Goal: Information Seeking & Learning: Learn about a topic

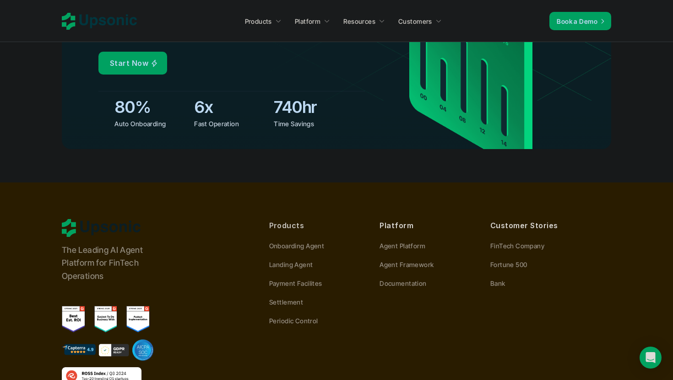
scroll to position [3338, 0]
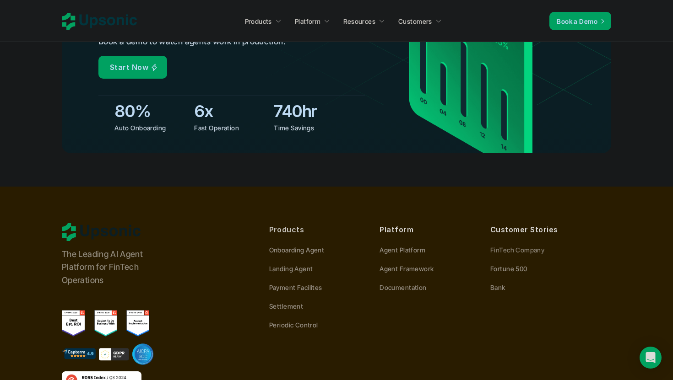
click at [502, 264] on p "Fortune 500" at bounding box center [508, 269] width 37 height 10
click at [522, 245] on p "FinTech Company" at bounding box center [517, 250] width 54 height 10
click at [417, 245] on p "Agent Platform" at bounding box center [402, 250] width 46 height 10
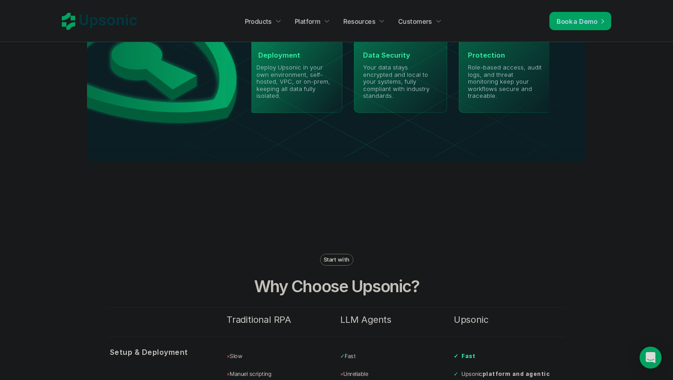
scroll to position [1925, 0]
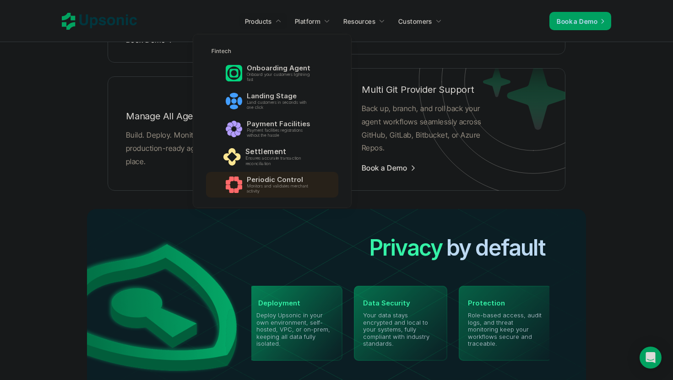
click at [280, 157] on p "Ensures accurate transaction reconciliation" at bounding box center [280, 161] width 70 height 11
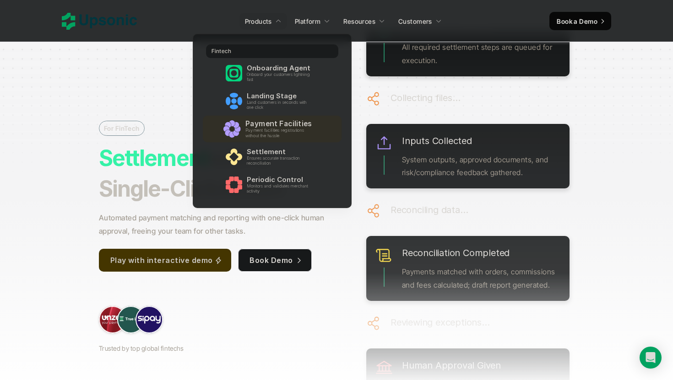
click at [256, 125] on p "Payment Facilities" at bounding box center [280, 123] width 71 height 9
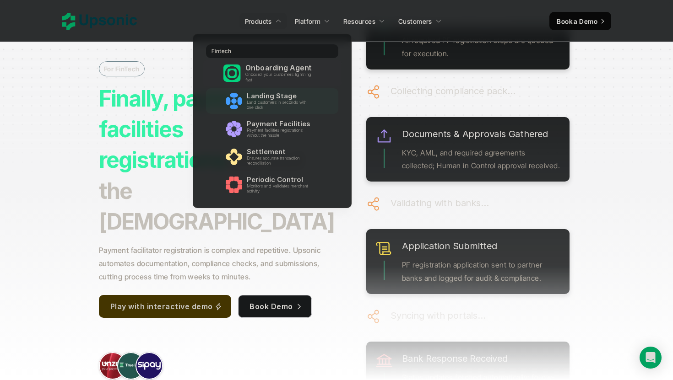
click at [262, 81] on p "Onboard your customers lightning fast" at bounding box center [280, 77] width 70 height 11
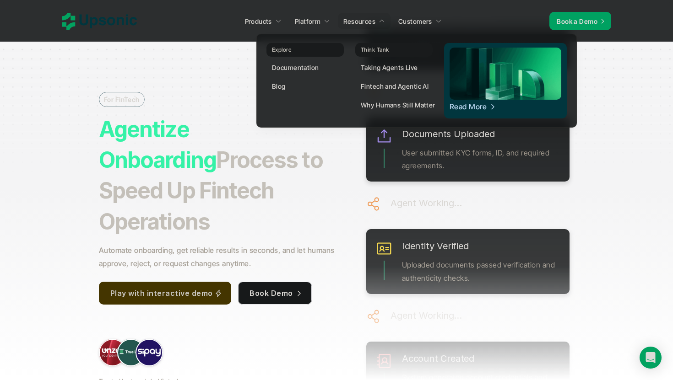
click at [316, 62] on link "Documentation" at bounding box center [304, 67] width 77 height 16
click at [284, 85] on p "Blog" at bounding box center [279, 86] width 14 height 10
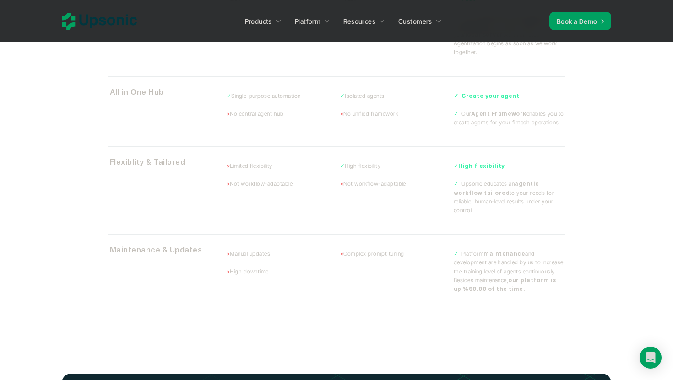
scroll to position [3016, 0]
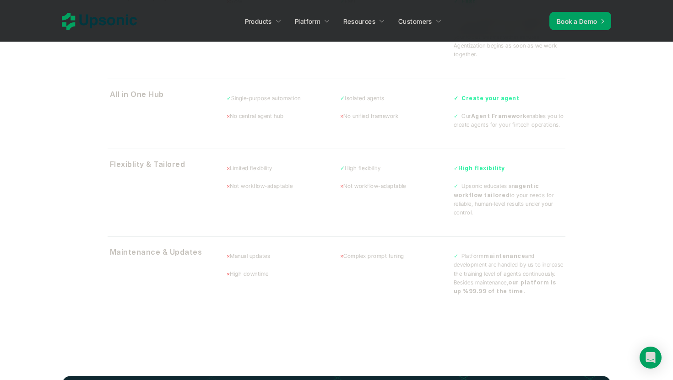
click at [587, 157] on section "Start with Why Choose Upsonic? Traditional RPA LLM Agents Upsonic Setup & Deplo…" at bounding box center [336, 103] width 549 height 481
click at [587, 158] on section "Start with Why Choose Upsonic? Traditional RPA LLM Agents Upsonic Setup & Deplo…" at bounding box center [336, 103] width 549 height 481
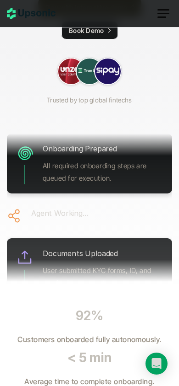
scroll to position [201, 0]
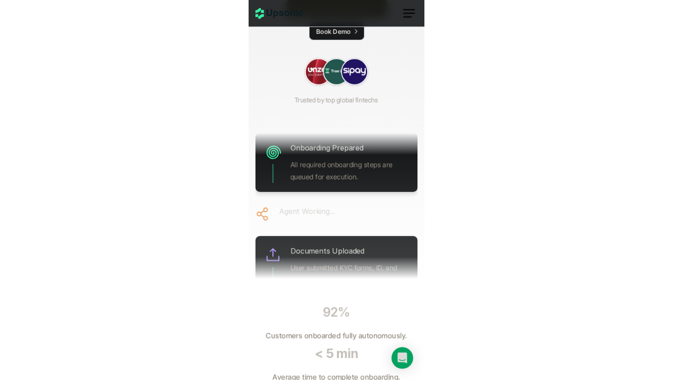
scroll to position [199, 0]
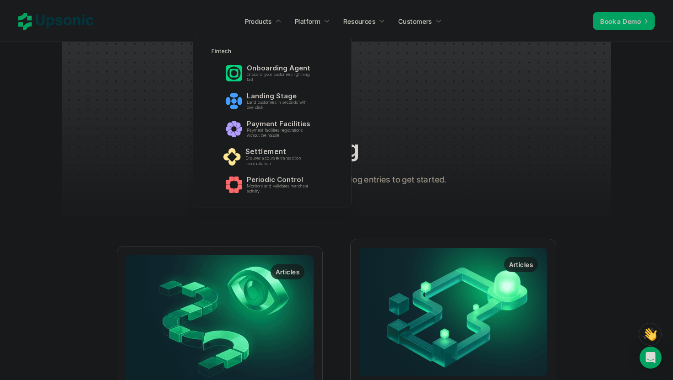
click at [270, 152] on p "Settlement" at bounding box center [280, 151] width 71 height 9
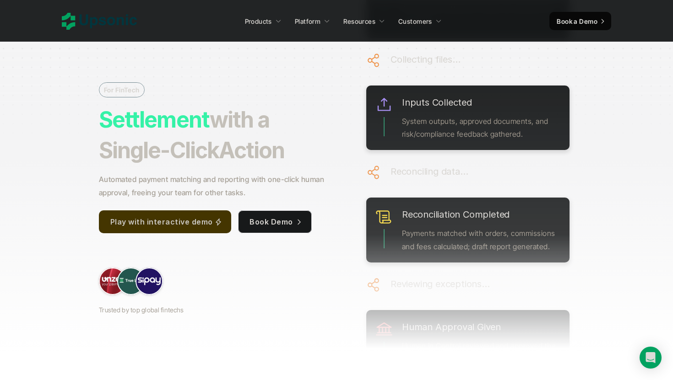
scroll to position [49, 0]
